Goal: Find specific page/section: Find specific page/section

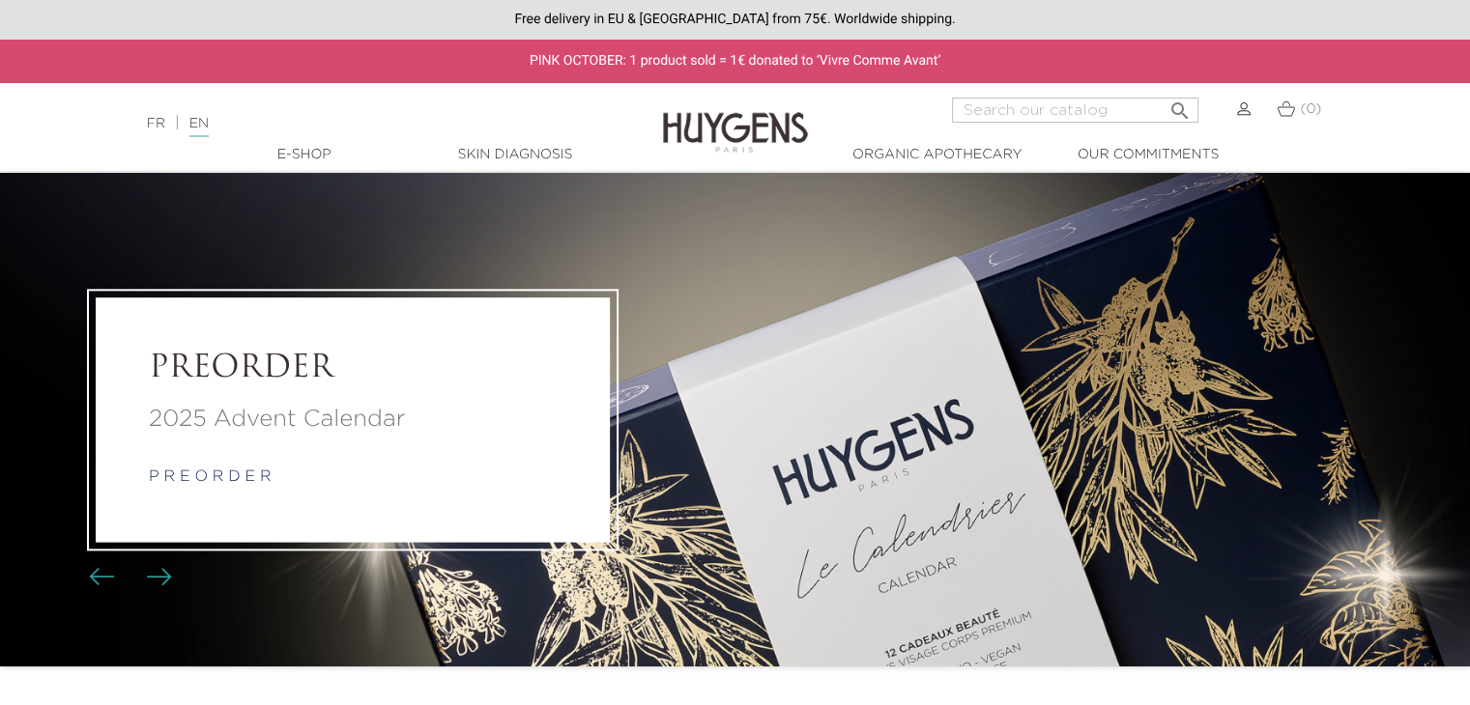
click at [297, 153] on link "  E-Shop" at bounding box center [304, 155] width 193 height 20
click at [570, 396] on div "PREORDER 2025 Advent Calendar p r e o r d e r" at bounding box center [353, 420] width 514 height 244
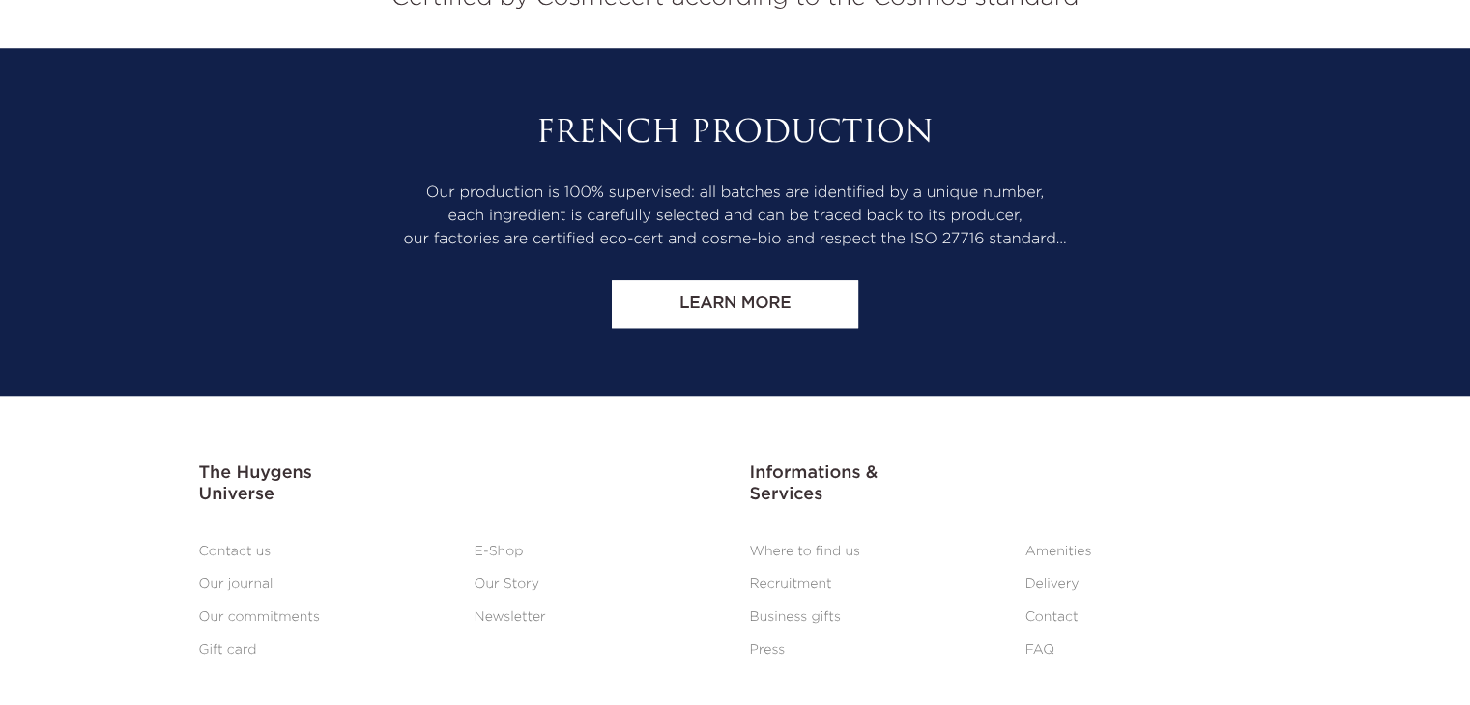
scroll to position [1782, 0]
